Goal: Download file/media

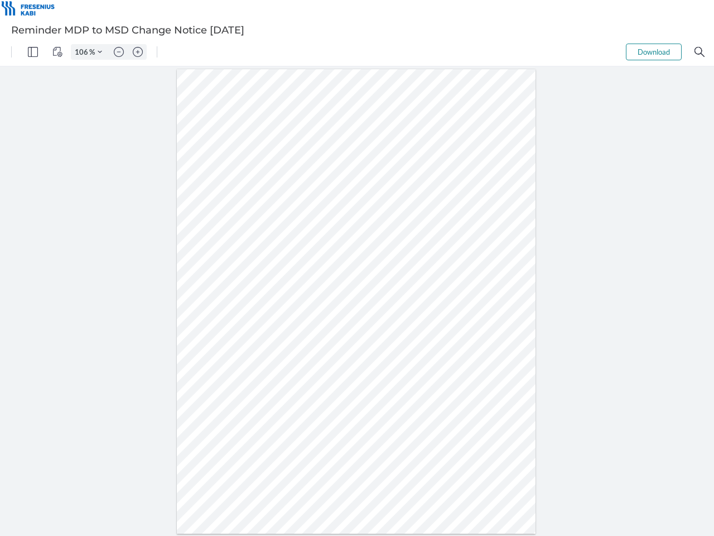
click at [33, 52] on img "Panel" at bounding box center [33, 52] width 10 height 10
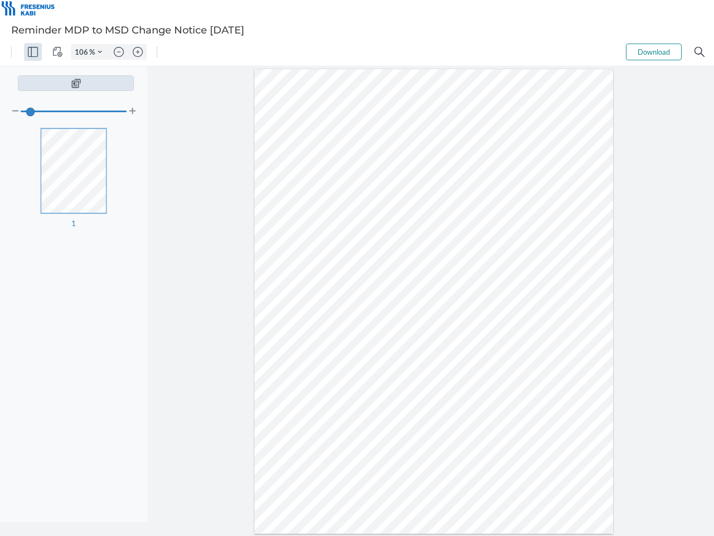
click at [57, 52] on img "View Controls" at bounding box center [57, 52] width 10 height 10
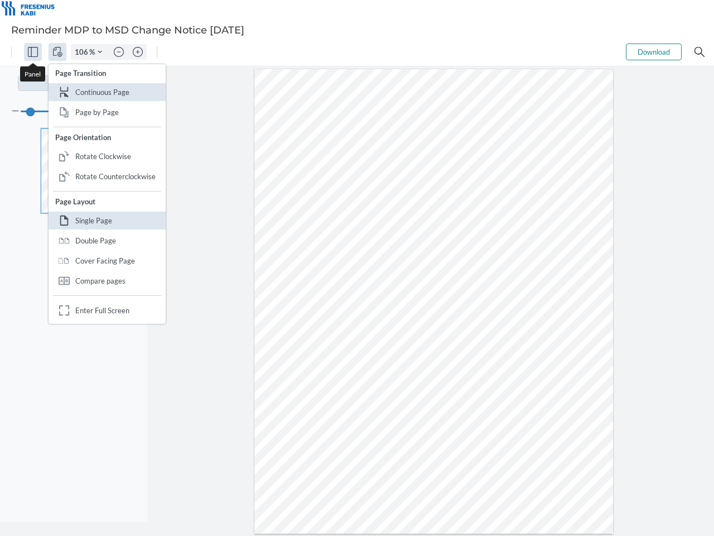
click at [83, 52] on input "106" at bounding box center [80, 52] width 18 height 10
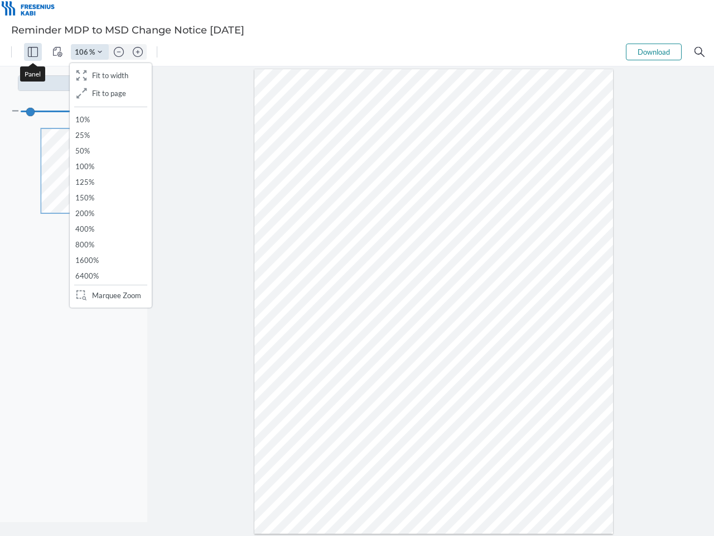
click at [100, 52] on img "Zoom Controls" at bounding box center [100, 52] width 4 height 4
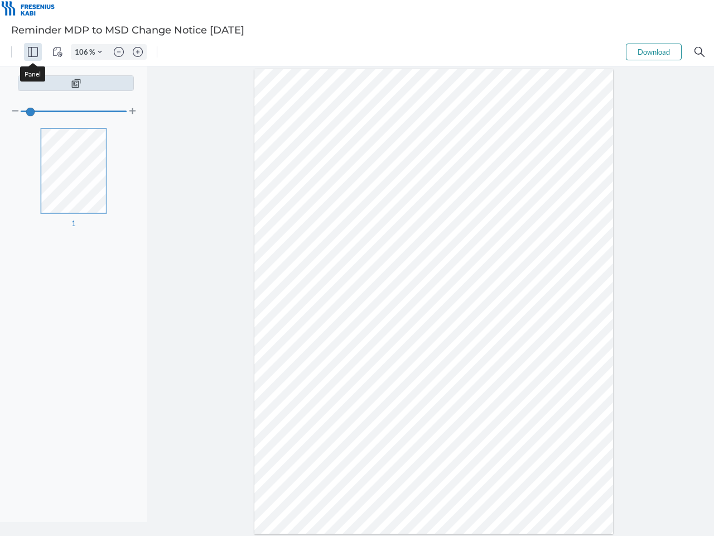
click at [119, 52] on img "Zoom out" at bounding box center [119, 52] width 10 height 10
click at [138, 52] on img "Zoom in" at bounding box center [138, 52] width 10 height 10
type input "106"
click at [654, 52] on button "Download" at bounding box center [654, 52] width 56 height 17
click at [700, 52] on img "Search" at bounding box center [700, 52] width 10 height 10
